Goal: Check status: Check status

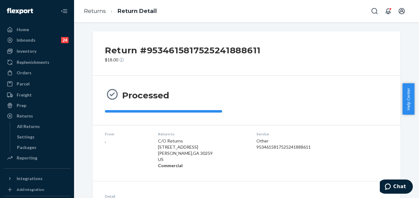
scroll to position [247, 0]
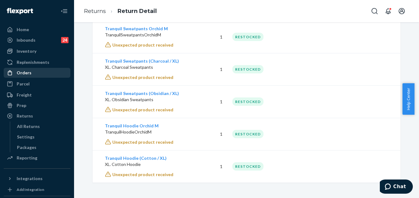
click at [21, 71] on div "Orders" at bounding box center [24, 73] width 15 height 6
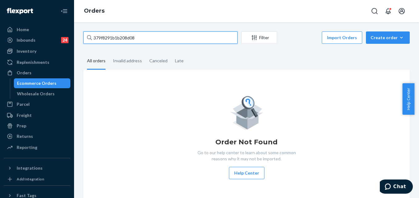
click at [109, 35] on input "379f8291b1b208d08" at bounding box center [160, 37] width 154 height 12
paste input "254573817"
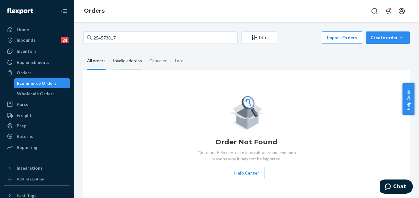
click at [125, 65] on div "Invalid address" at bounding box center [127, 61] width 29 height 17
click at [109, 53] on input "Invalid address" at bounding box center [109, 53] width 0 height 0
click at [127, 66] on div "Invalid address" at bounding box center [127, 61] width 29 height 17
click at [109, 53] on input "Invalid address" at bounding box center [109, 53] width 0 height 0
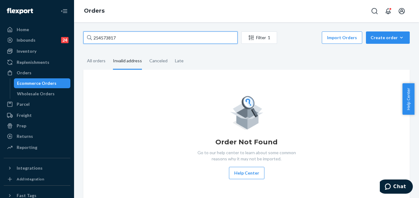
click at [116, 35] on input "254573817" at bounding box center [160, 37] width 154 height 12
click at [117, 35] on input "254573817" at bounding box center [160, 37] width 154 height 12
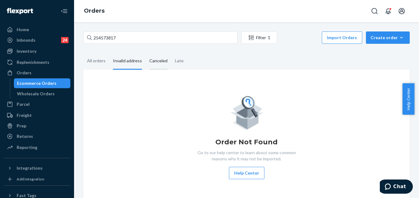
click at [158, 60] on div "Canceled" at bounding box center [158, 61] width 18 height 17
click at [146, 53] on input "Canceled" at bounding box center [146, 53] width 0 height 0
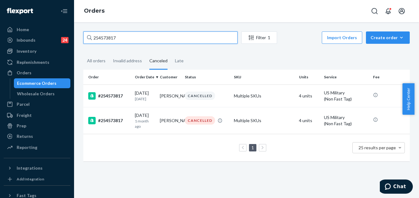
click at [134, 37] on input "254573817" at bounding box center [160, 37] width 154 height 12
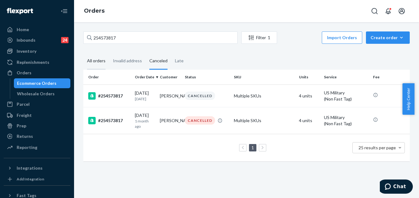
click at [96, 59] on div "All orders" at bounding box center [96, 61] width 19 height 17
click at [83, 53] on input "All orders" at bounding box center [83, 53] width 0 height 0
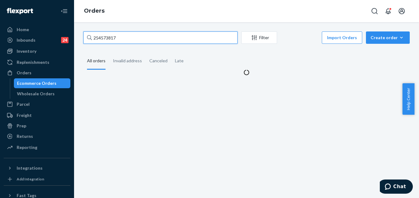
click at [109, 37] on input "254573817" at bounding box center [160, 37] width 154 height 12
click at [109, 38] on input "254573817" at bounding box center [160, 37] width 154 height 12
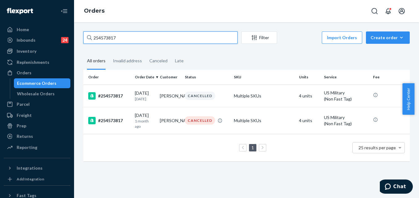
paste input "75379"
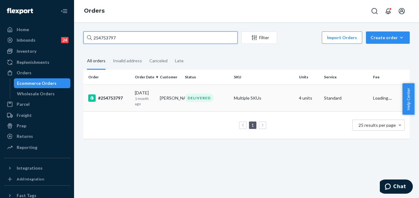
type input "254753797"
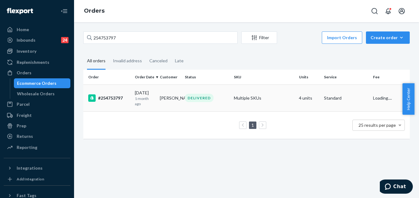
click at [271, 91] on td "Multiple SKUs" at bounding box center [263, 98] width 65 height 27
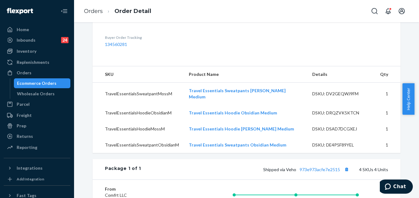
scroll to position [147, 0]
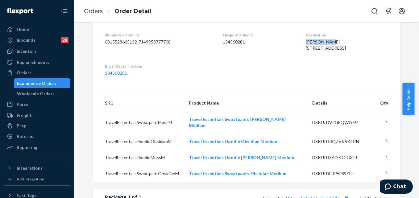
drag, startPoint x: 334, startPoint y: 70, endPoint x: 295, endPoint y: 71, distance: 39.2
click at [295, 71] on dl "Shopify V3 Order ID 6015528665132-7149953777708 Flexport Order ID 134560281 Des…" at bounding box center [247, 54] width 308 height 69
copy span "[PERSON_NAME]"
click at [94, 15] on li "Orders" at bounding box center [93, 11] width 19 height 8
click at [91, 11] on link "Orders" at bounding box center [93, 11] width 19 height 7
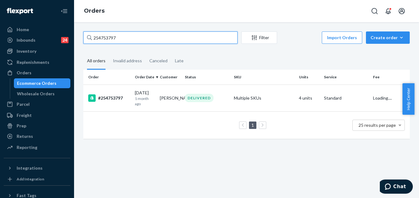
click at [116, 35] on input "254753797" at bounding box center [160, 37] width 154 height 12
paste input "[PERSON_NAME]"
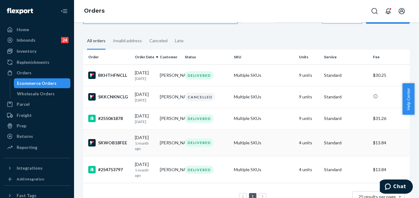
scroll to position [31, 0]
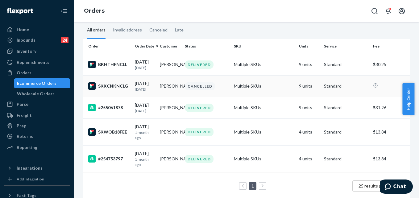
type input "[PERSON_NAME]"
click at [210, 87] on div "CANCELLED" at bounding box center [200, 86] width 30 height 8
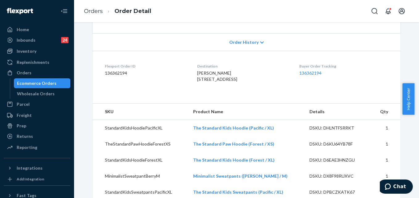
scroll to position [73, 0]
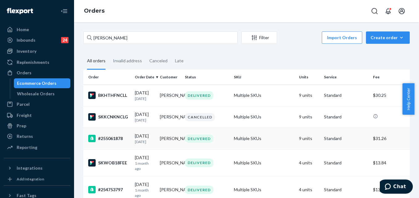
click at [280, 145] on td "Multiple SKUs" at bounding box center [263, 139] width 65 height 22
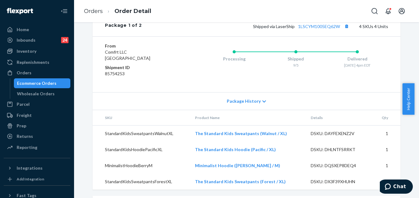
scroll to position [386, 0]
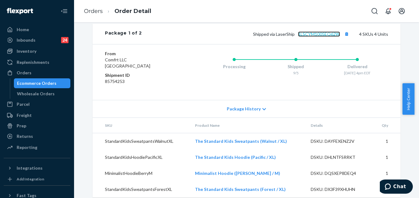
click at [321, 37] on link "1LSCYM1005EQ62W" at bounding box center [319, 33] width 42 height 5
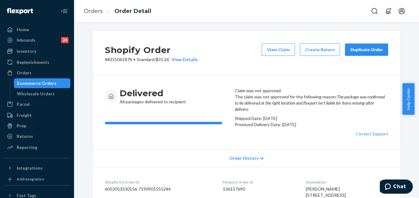
scroll to position [0, 0]
drag, startPoint x: 96, startPoint y: 11, endPoint x: 120, endPoint y: 30, distance: 30.1
click at [96, 11] on link "Orders" at bounding box center [93, 11] width 19 height 7
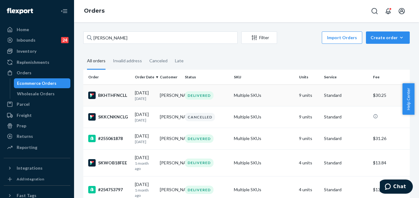
click at [122, 96] on div "BKHTHFNCLL" at bounding box center [109, 95] width 42 height 7
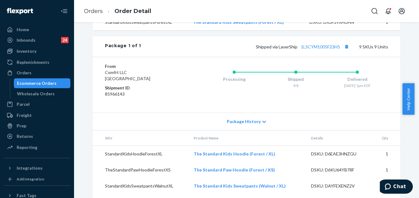
scroll to position [350, 0]
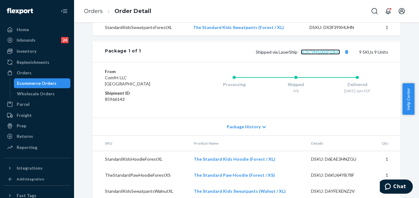
click at [326, 55] on link "1LSCYM1005F23H5" at bounding box center [320, 51] width 39 height 5
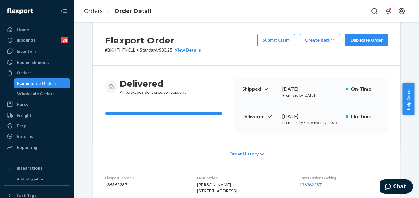
scroll to position [0, 0]
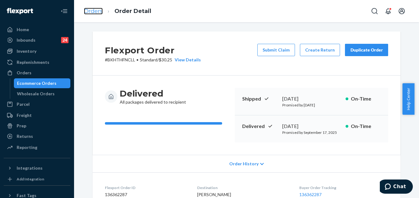
drag, startPoint x: 91, startPoint y: 11, endPoint x: 114, endPoint y: 28, distance: 28.7
click at [91, 11] on link "Orders" at bounding box center [93, 11] width 19 height 7
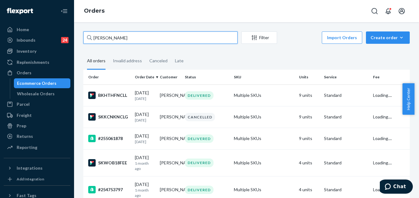
click at [113, 35] on input "[PERSON_NAME]" at bounding box center [160, 37] width 154 height 12
click at [113, 34] on input "[PERSON_NAME]" at bounding box center [160, 37] width 154 height 12
paste input "255176383"
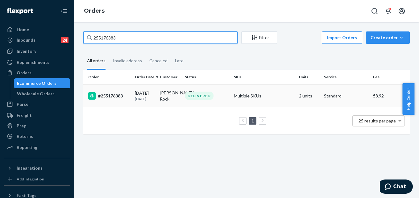
type input "255176383"
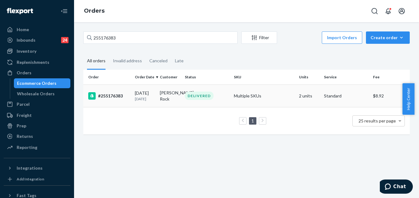
click at [268, 90] on td "Multiple SKUs" at bounding box center [263, 96] width 65 height 23
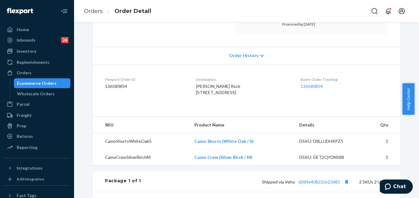
scroll to position [123, 0]
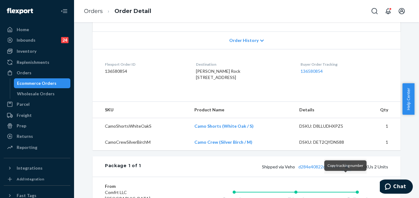
click at [345, 171] on button "Copy tracking number" at bounding box center [346, 167] width 8 height 8
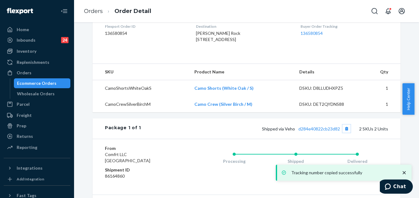
scroll to position [151, 0]
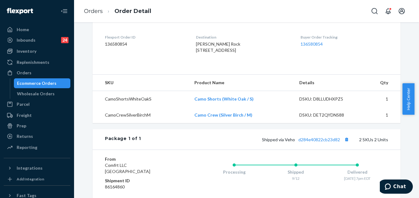
click at [93, 7] on ol "Orders Order Detail" at bounding box center [117, 11] width 77 height 18
click at [94, 13] on link "Orders" at bounding box center [93, 11] width 19 height 7
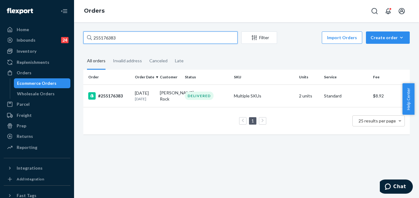
click at [119, 39] on input "255176383" at bounding box center [160, 37] width 154 height 12
paste input "227856"
type input "255227856"
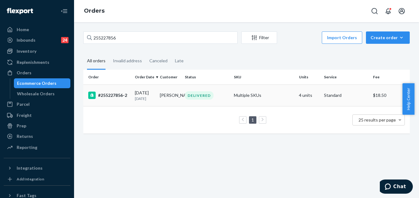
click at [273, 99] on td "Multiple SKUs" at bounding box center [263, 96] width 65 height 22
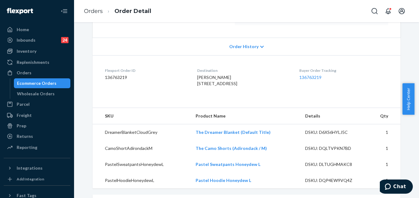
scroll to position [160, 0]
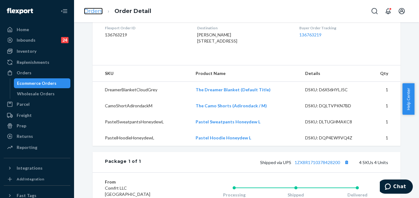
click at [92, 12] on link "Orders" at bounding box center [93, 11] width 19 height 7
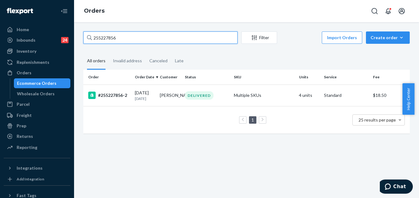
click at [105, 39] on input "255227856" at bounding box center [160, 37] width 154 height 12
paste input "1336965"
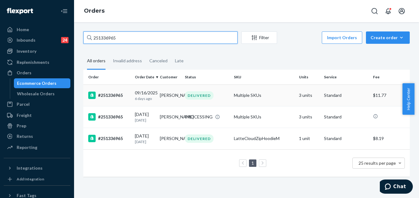
type input "251336965"
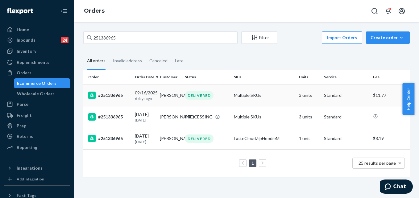
click at [285, 97] on td "Multiple SKUs" at bounding box center [263, 96] width 65 height 22
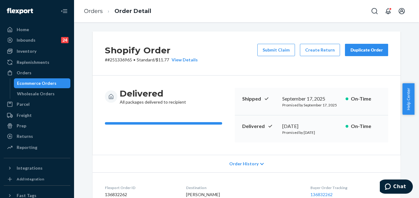
click at [120, 61] on p "# #251336965 • Standard / $11.77 View Details" at bounding box center [151, 60] width 93 height 6
copy p "251336965"
click at [93, 13] on link "Orders" at bounding box center [93, 11] width 19 height 7
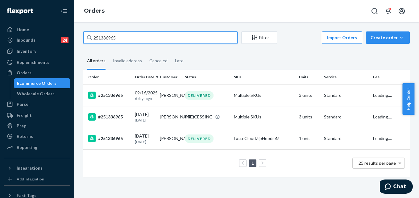
click at [114, 32] on input "251336965" at bounding box center [160, 37] width 154 height 12
click at [111, 35] on input "251336965" at bounding box center [160, 37] width 154 height 12
paste input "480140"
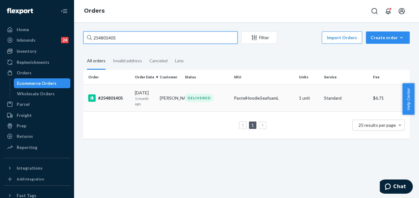
type input "254801405"
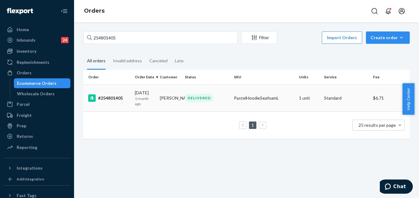
click at [215, 94] on div "DELIVERED" at bounding box center [207, 98] width 47 height 8
